Goal: Task Accomplishment & Management: Use online tool/utility

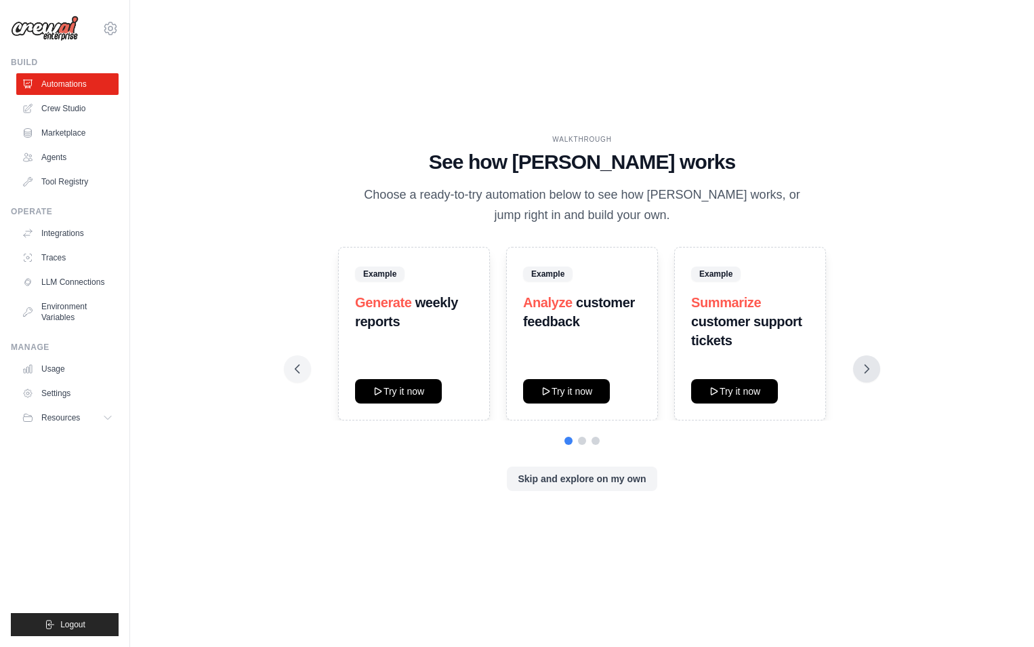
click at [876, 369] on button at bounding box center [866, 368] width 27 height 27
click at [857, 370] on button at bounding box center [866, 368] width 27 height 27
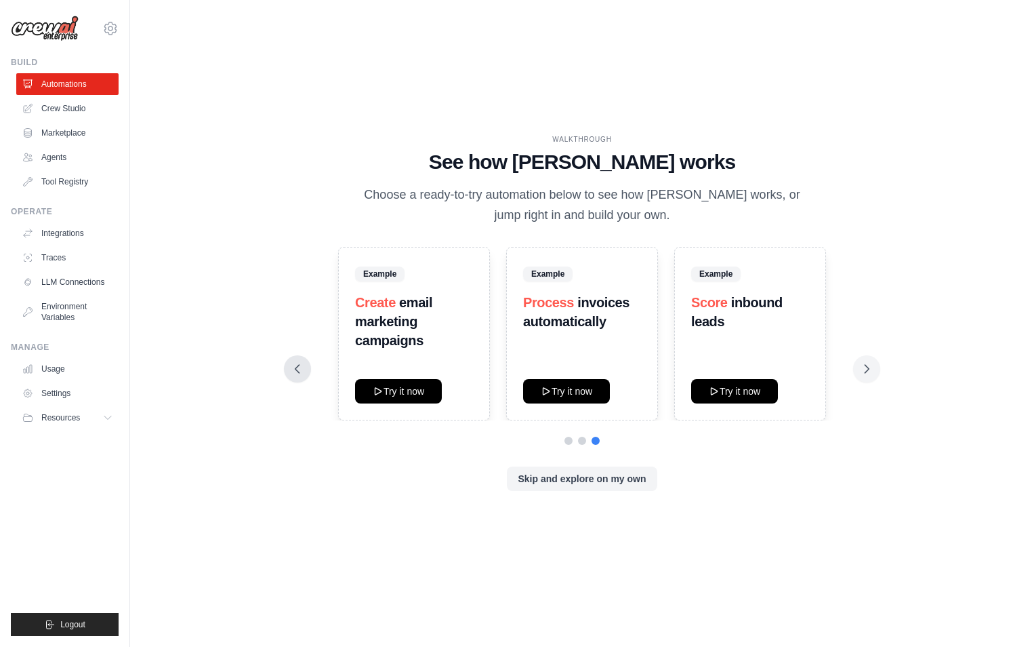
click at [298, 369] on icon at bounding box center [298, 369] width 14 height 14
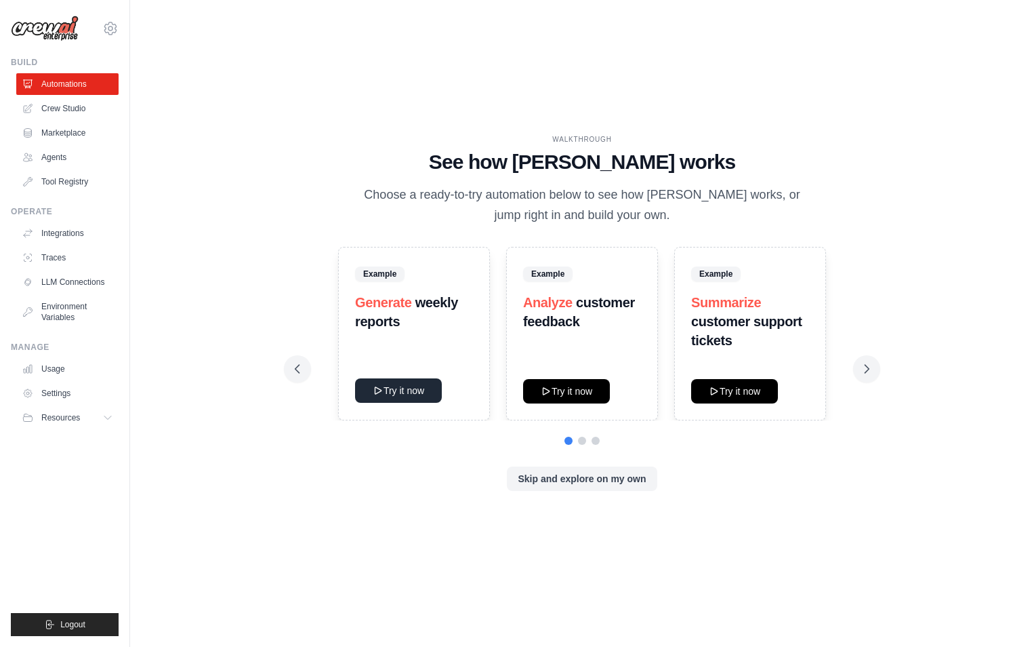
click at [416, 385] on button "Try it now" at bounding box center [398, 390] width 87 height 24
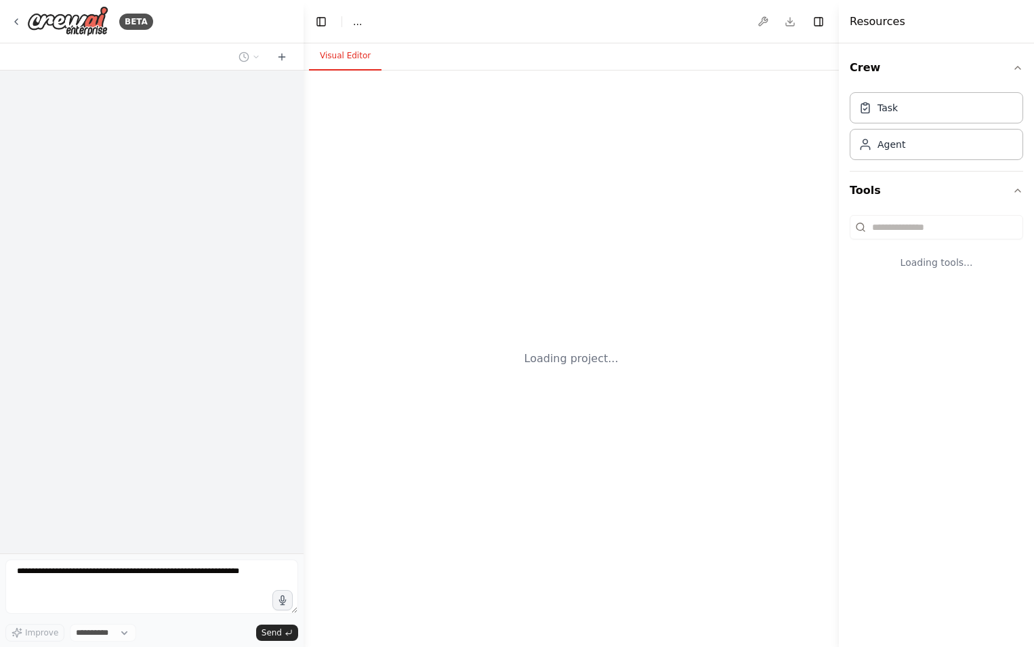
select select "****"
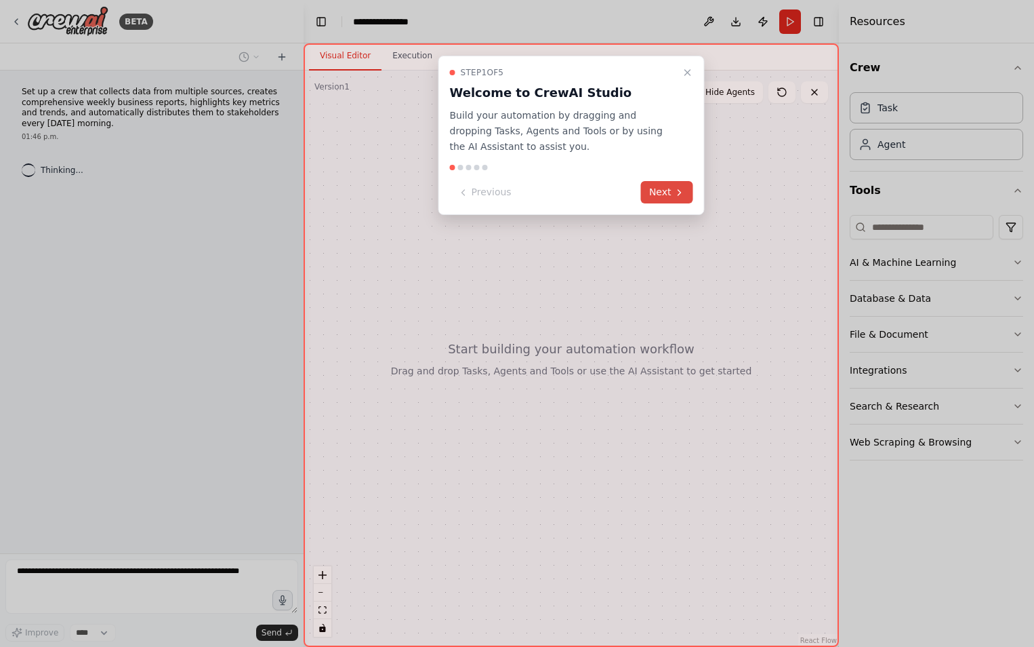
click at [672, 186] on button "Next" at bounding box center [667, 192] width 52 height 22
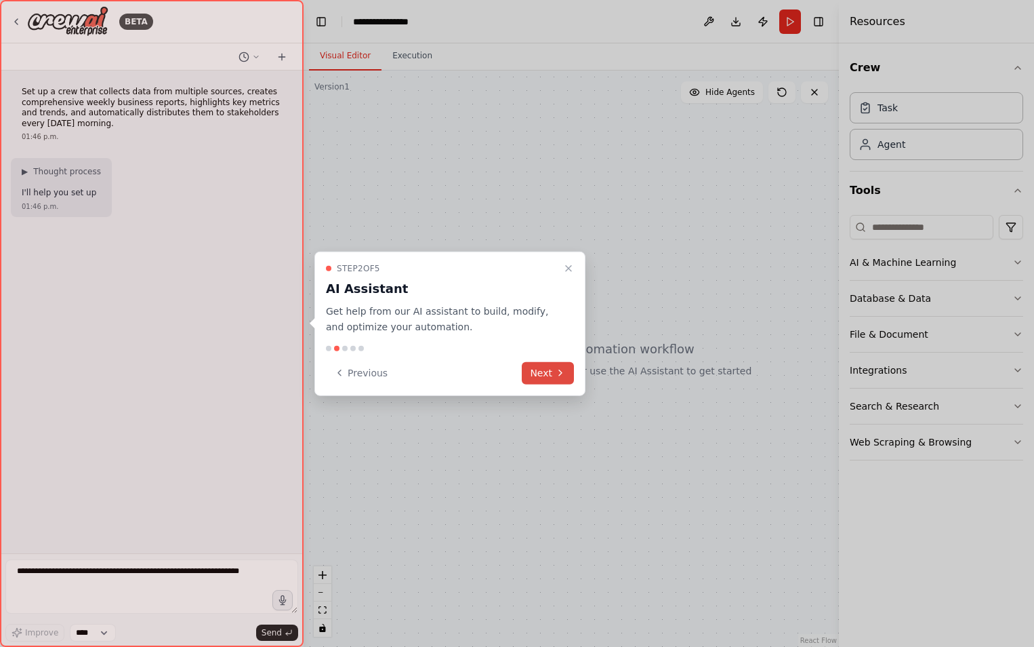
click at [561, 367] on icon at bounding box center [560, 372] width 11 height 11
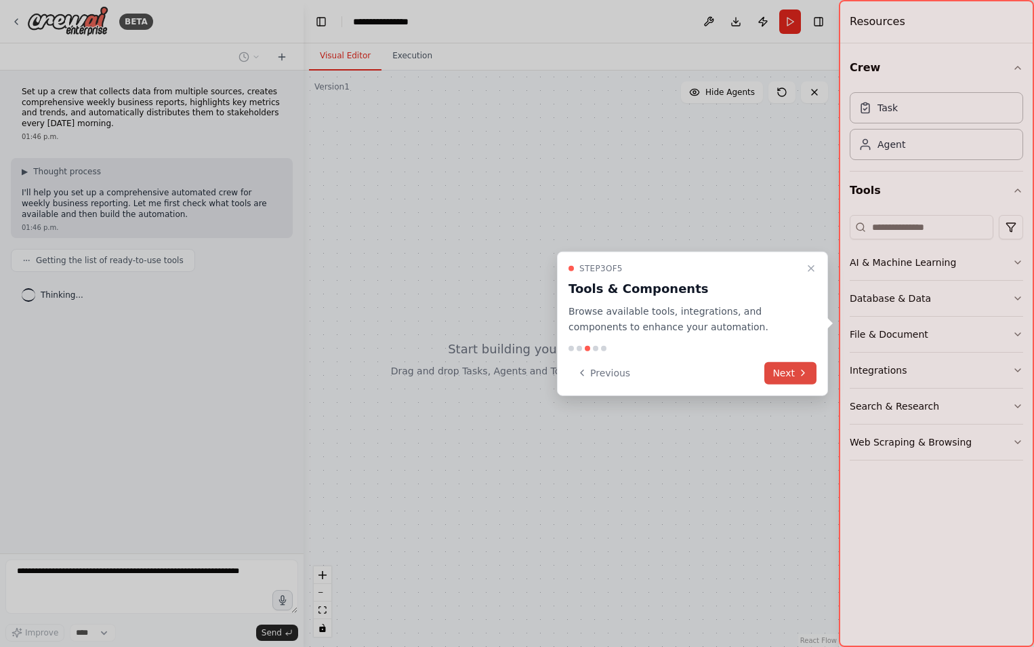
click at [782, 370] on button "Next" at bounding box center [791, 372] width 52 height 22
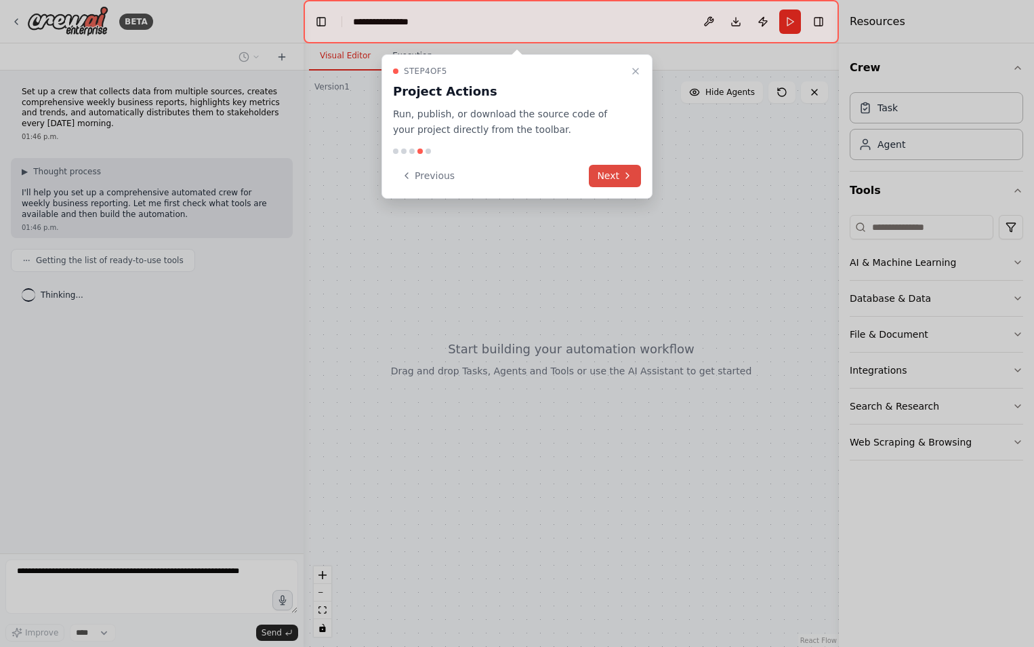
click at [618, 173] on button "Next" at bounding box center [615, 176] width 52 height 22
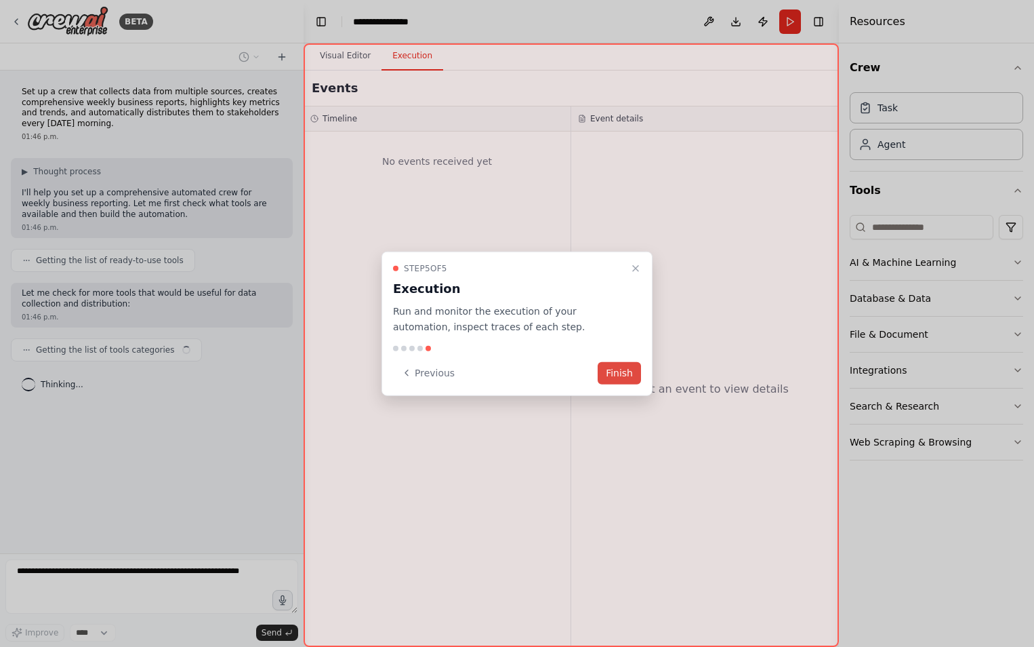
click at [619, 376] on button "Finish" at bounding box center [619, 372] width 43 height 22
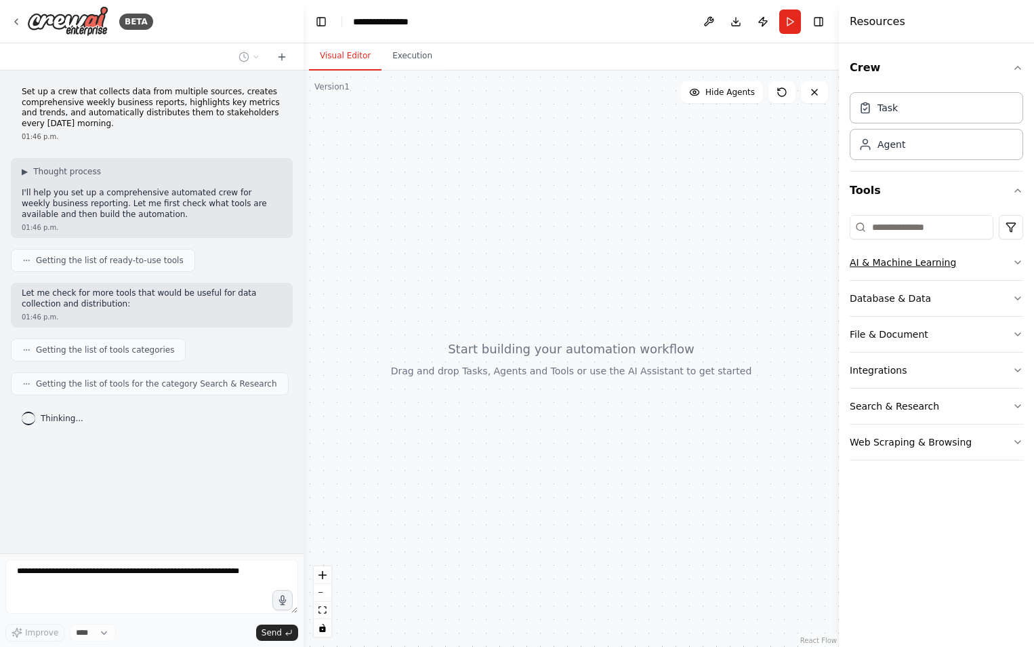
click at [1000, 267] on button "AI & Machine Learning" at bounding box center [937, 262] width 174 height 35
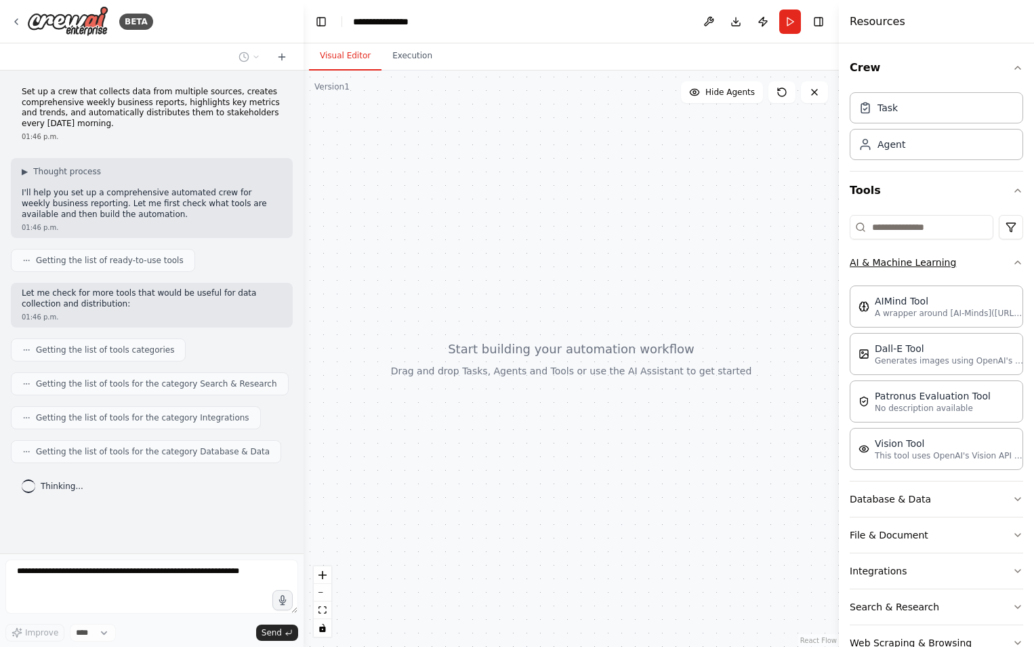
click at [1000, 267] on button "AI & Machine Learning" at bounding box center [937, 262] width 174 height 35
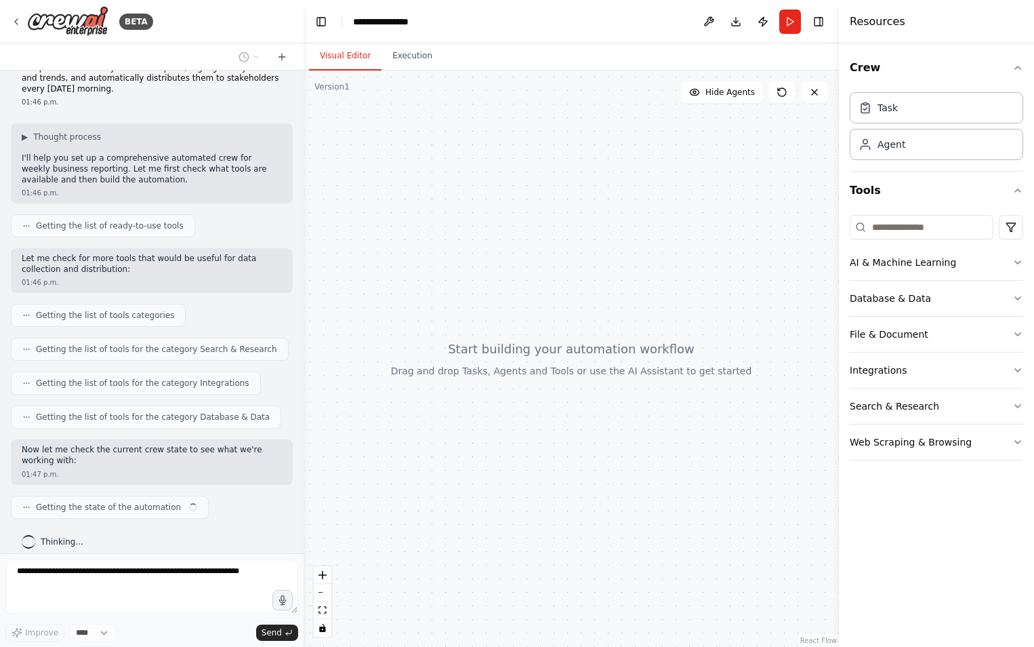
scroll to position [45, 0]
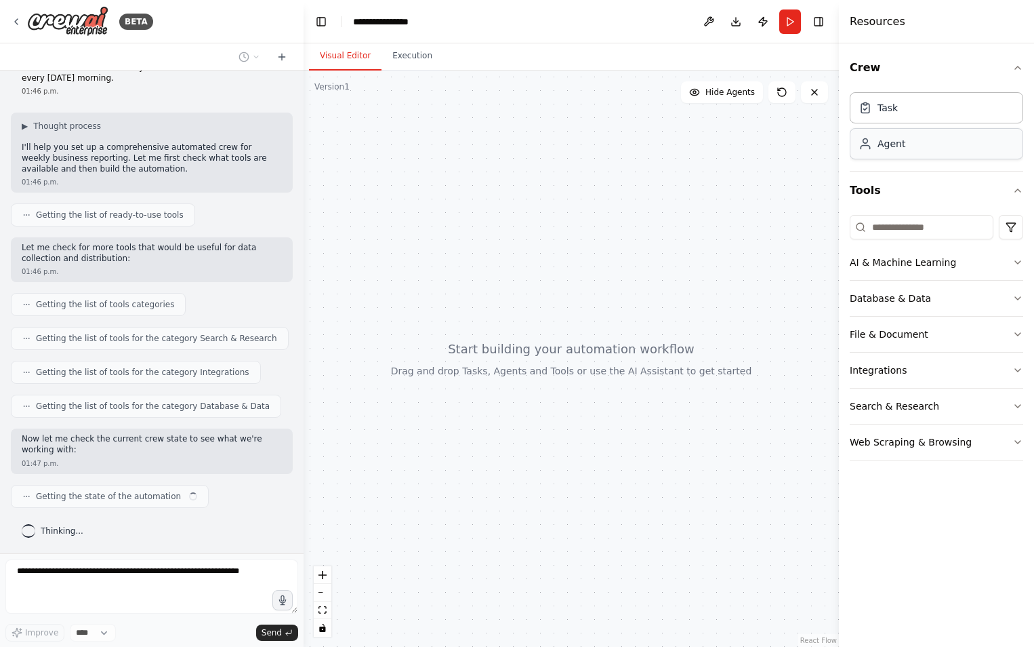
click at [954, 154] on div "Agent" at bounding box center [937, 143] width 174 height 31
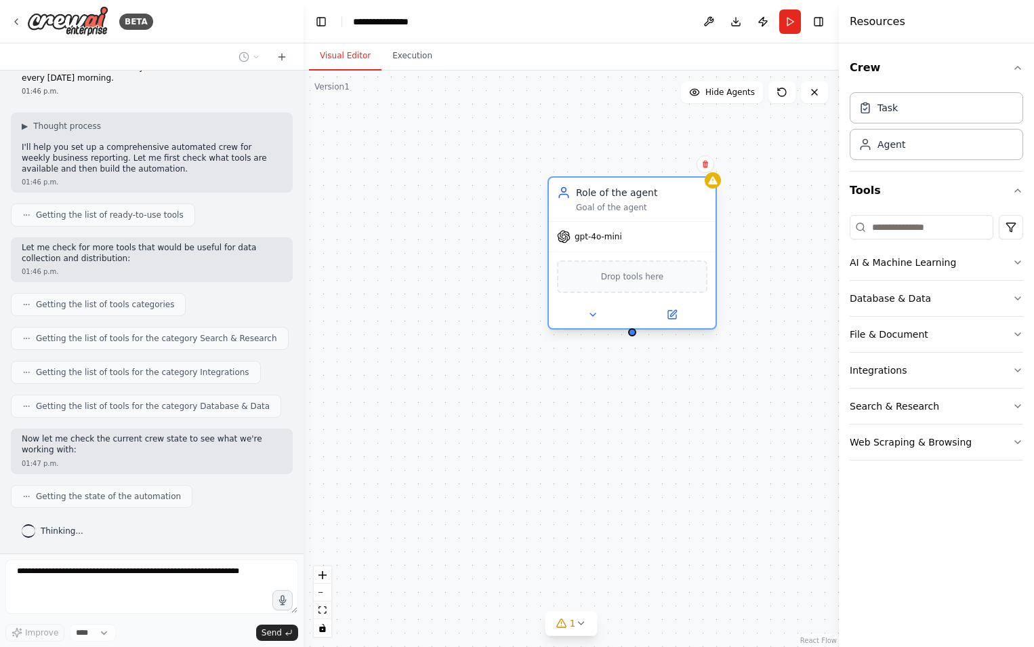
drag, startPoint x: 768, startPoint y: 256, endPoint x: 640, endPoint y: 218, distance: 133.0
click at [640, 218] on div "Role of the agent Goal of the agent" at bounding box center [632, 199] width 167 height 43
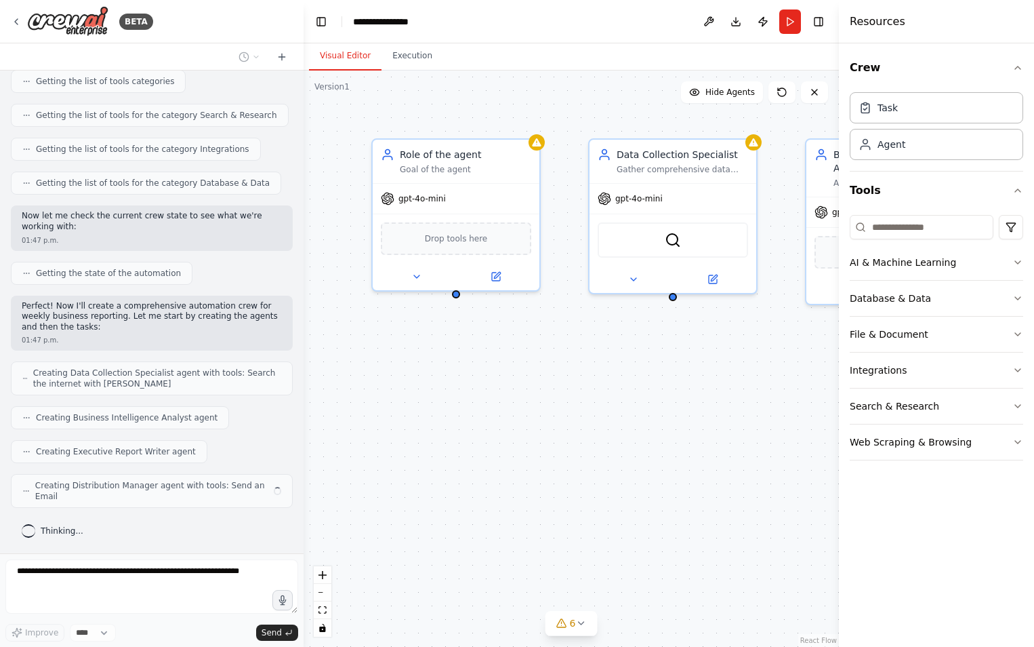
scroll to position [258, 0]
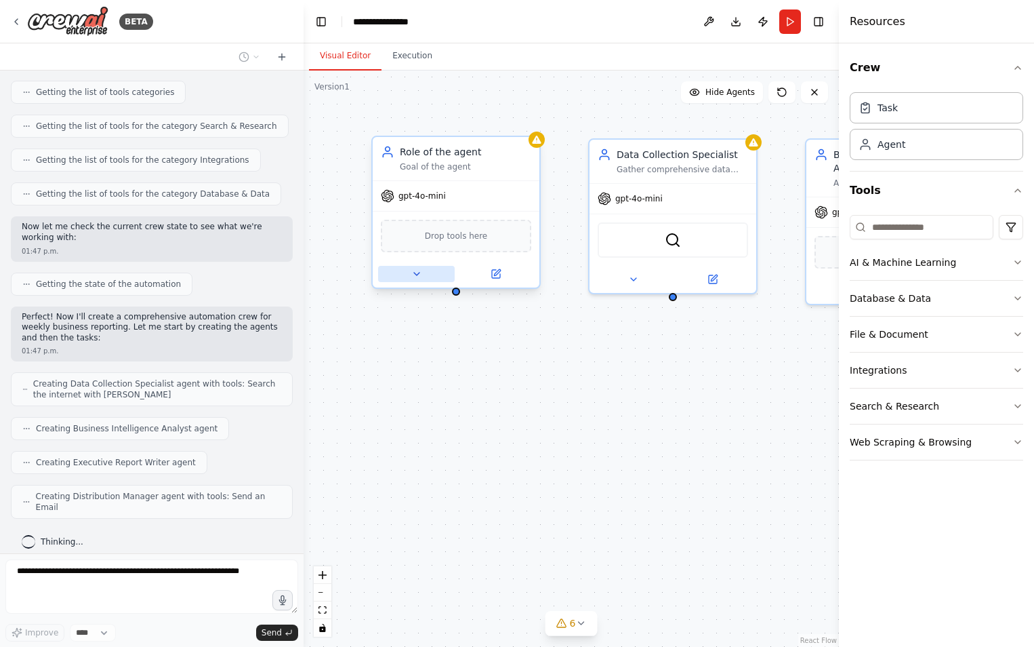
click at [424, 275] on button at bounding box center [416, 274] width 77 height 16
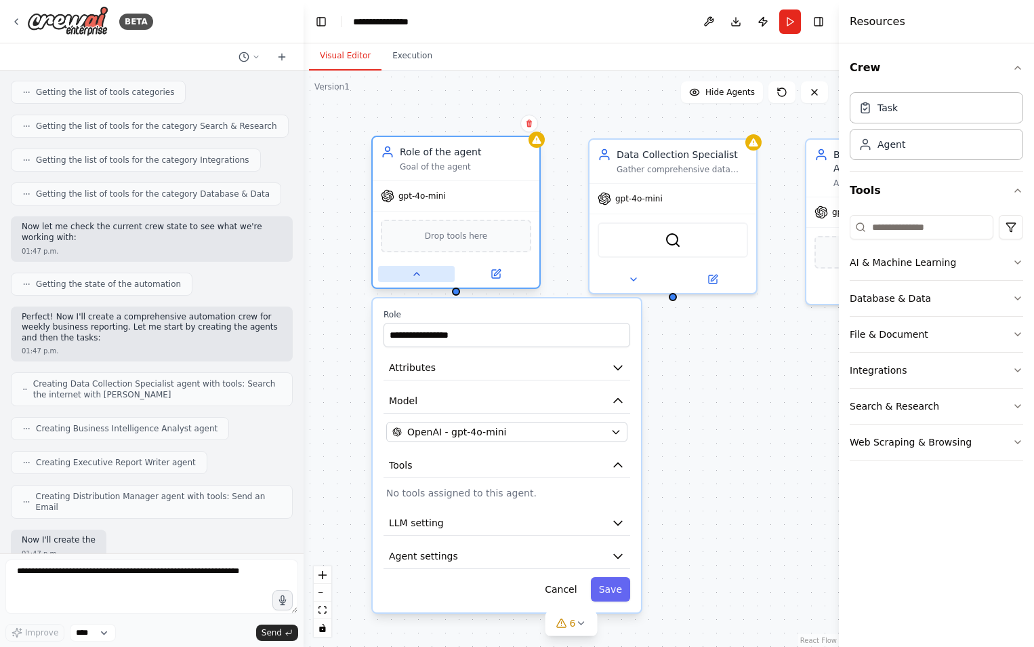
scroll to position [337, 0]
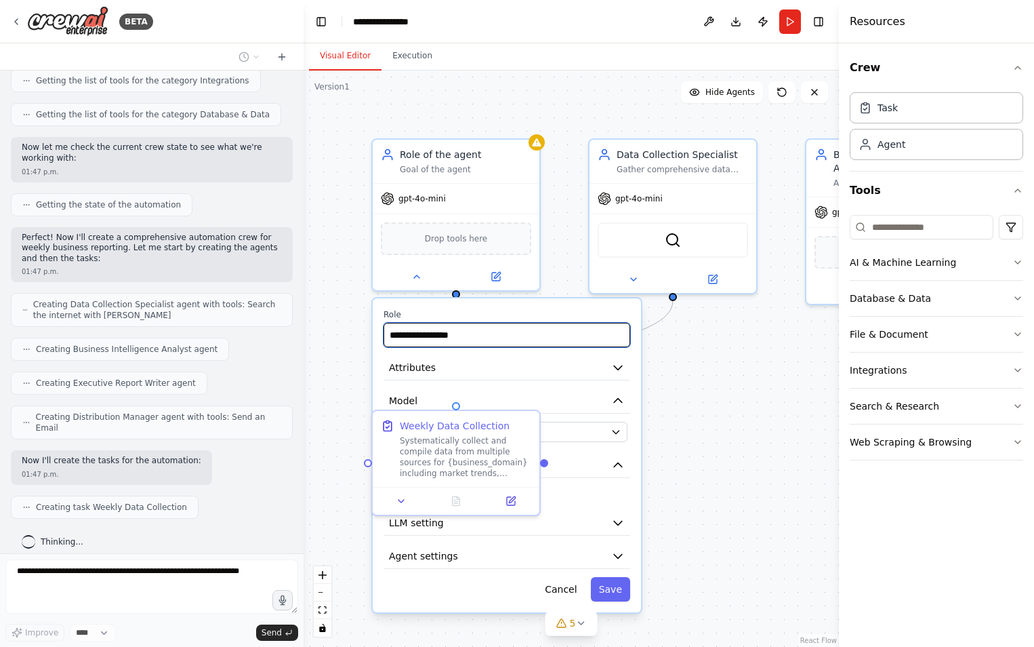
click at [486, 345] on input "**********" at bounding box center [507, 335] width 247 height 24
click at [693, 420] on div ".deletable-edge-delete-btn { width: 20px; height: 20px; border: 0px solid #ffff…" at bounding box center [571, 358] width 535 height 576
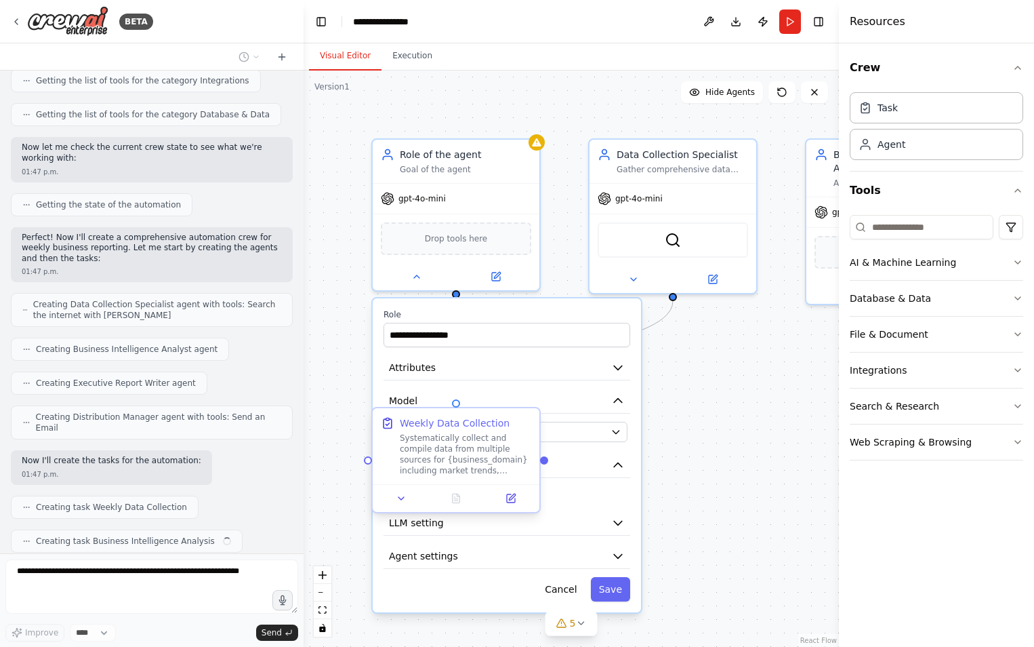
scroll to position [371, 0]
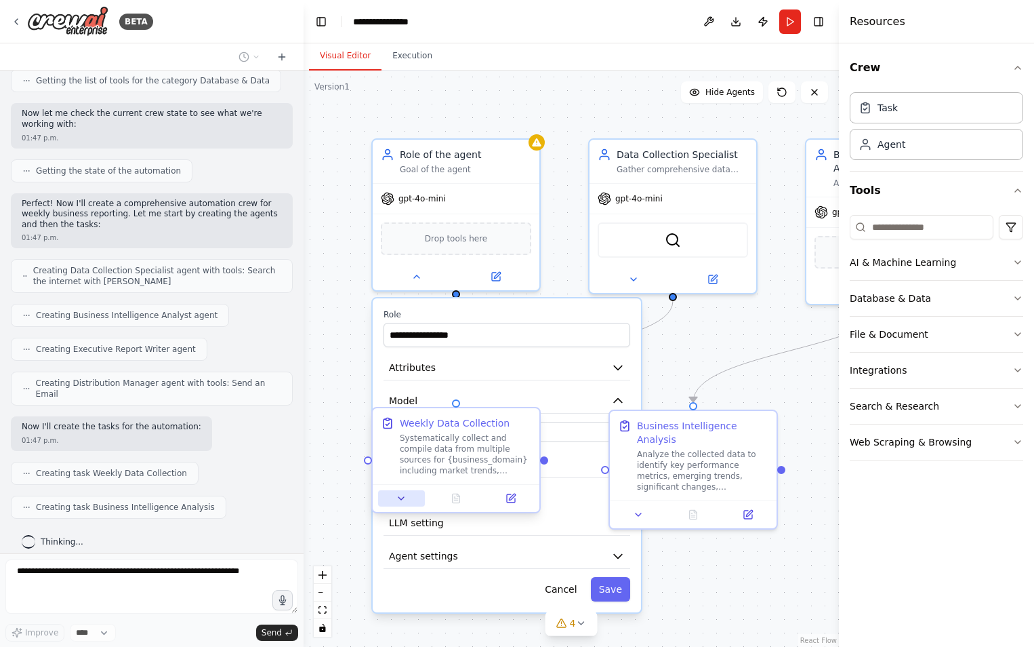
click at [406, 504] on button at bounding box center [401, 498] width 47 height 16
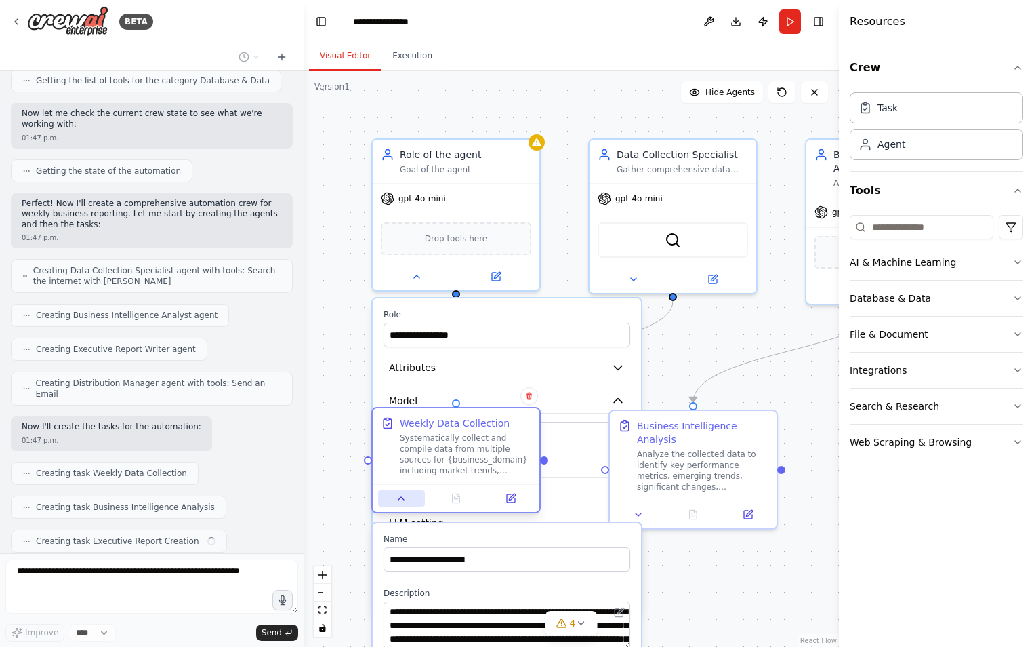
scroll to position [405, 0]
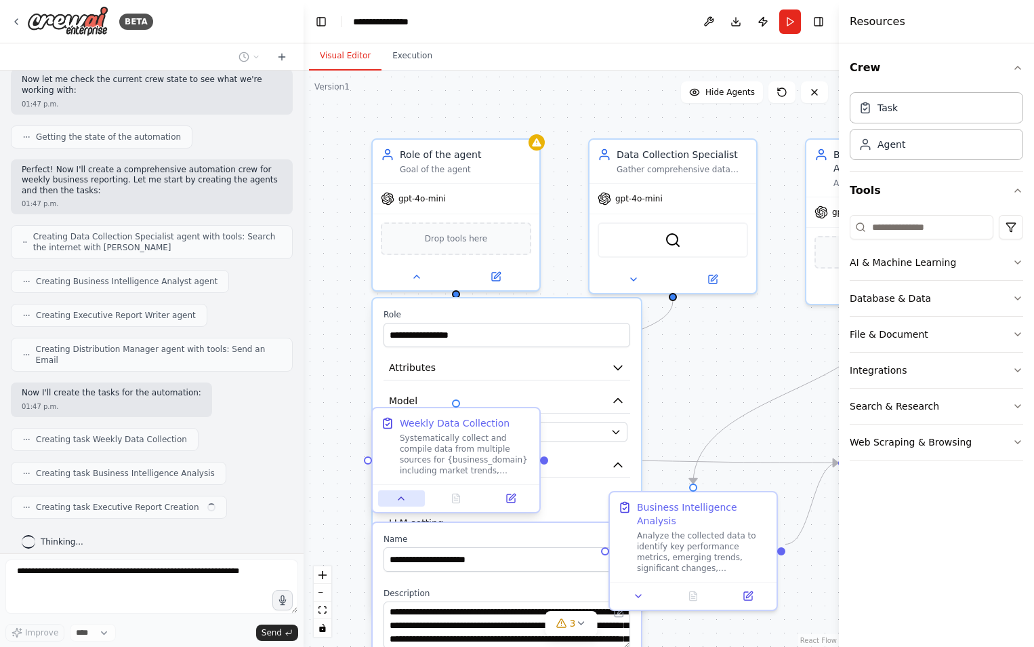
click at [406, 504] on button at bounding box center [401, 498] width 47 height 16
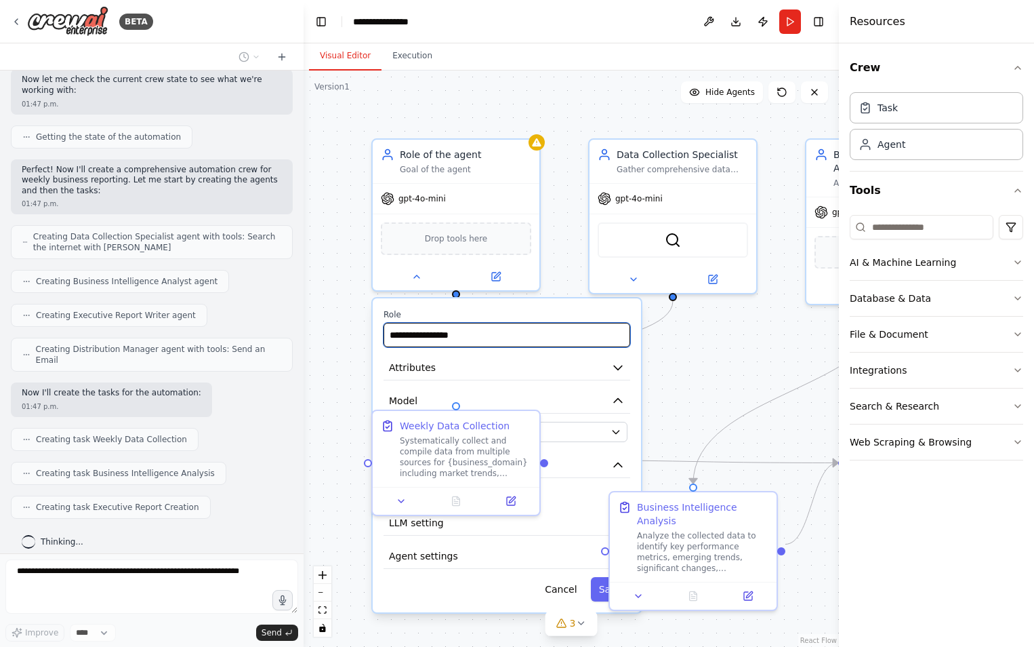
click at [523, 335] on input "**********" at bounding box center [507, 335] width 247 height 24
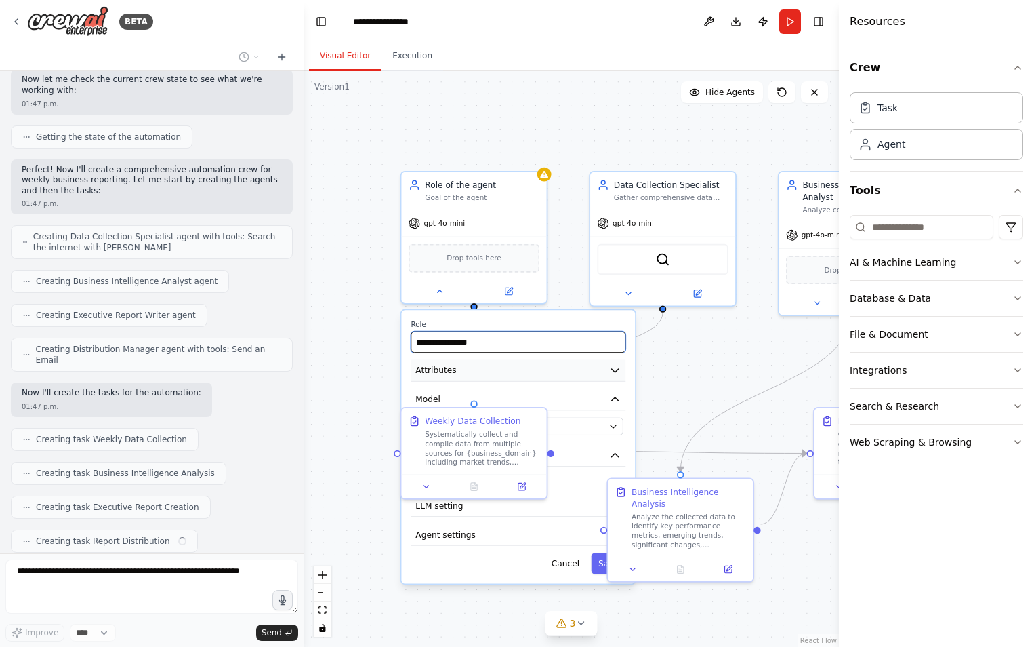
scroll to position [439, 0]
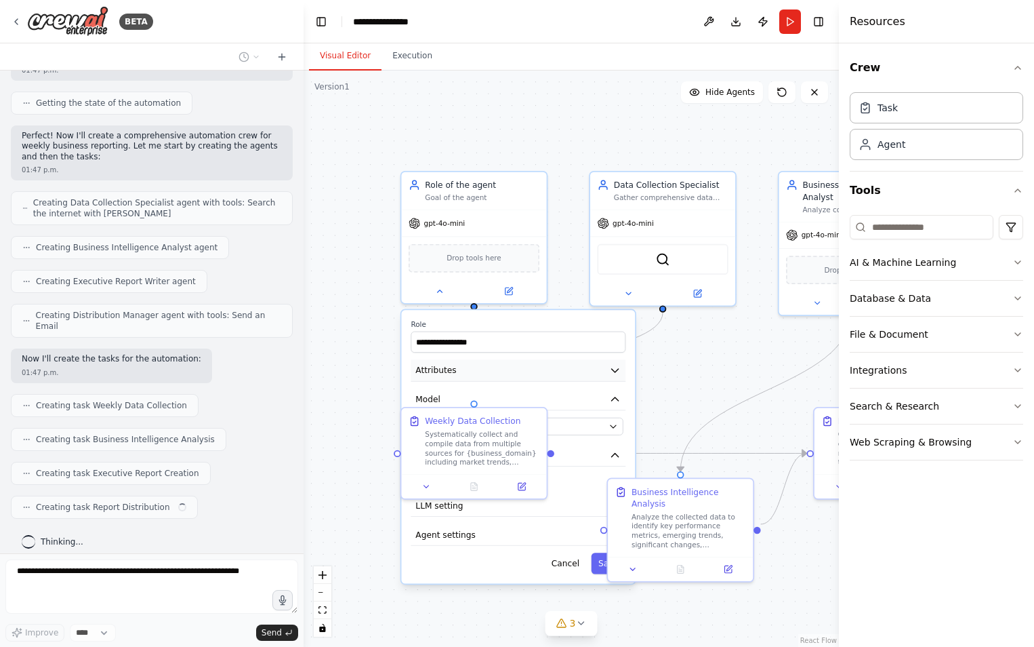
click at [590, 364] on button "Attributes" at bounding box center [518, 370] width 215 height 22
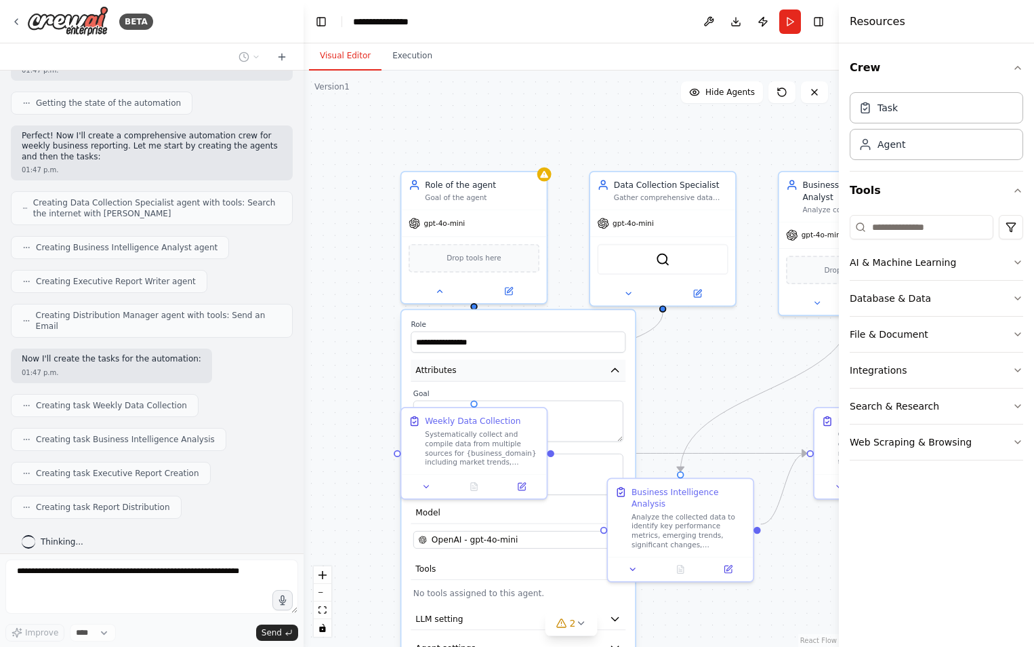
click at [590, 364] on button "Attributes" at bounding box center [518, 370] width 215 height 22
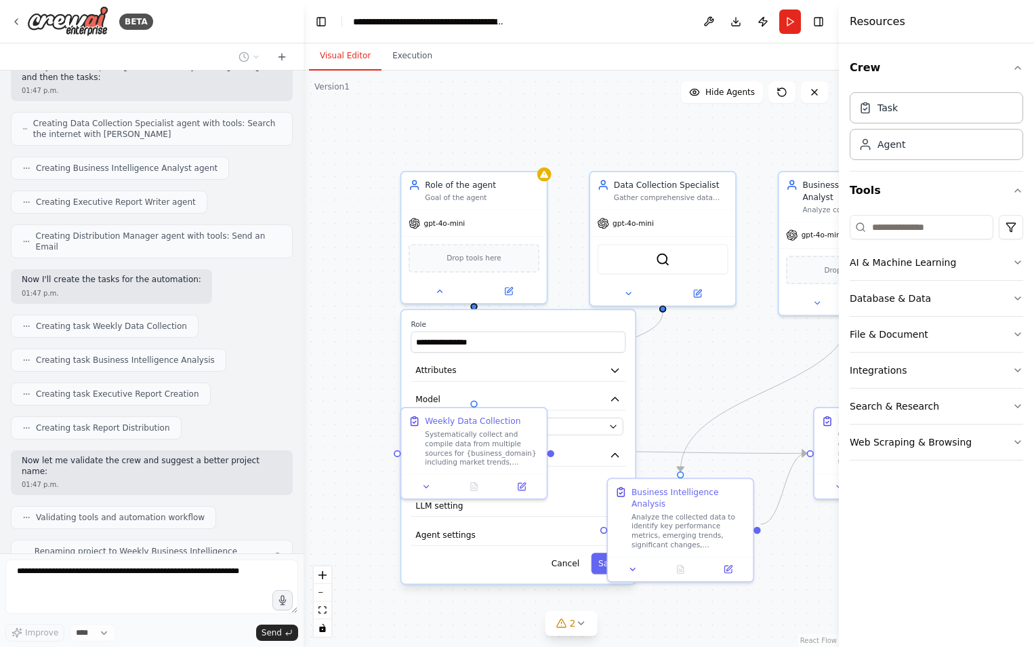
scroll to position [563, 0]
